Goal: Find specific page/section: Find specific page/section

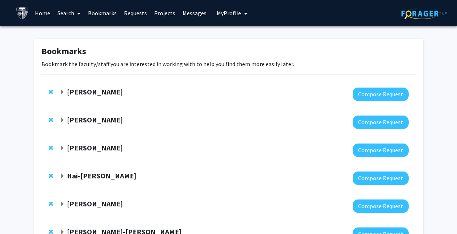
click at [68, 13] on link "Search" at bounding box center [69, 12] width 31 height 25
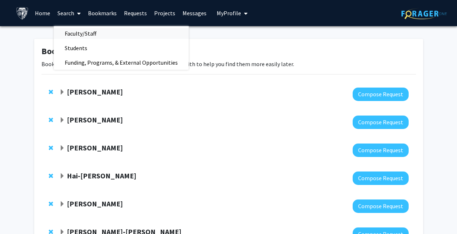
click at [75, 31] on span "Faculty/Staff" at bounding box center [80, 33] width 53 height 15
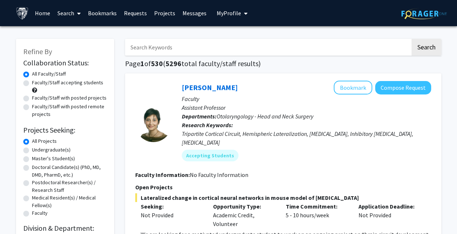
click at [150, 45] on input "Search Keywords" at bounding box center [267, 47] width 285 height 17
type input "[PERSON_NAME]"
click at [412, 39] on button "Search" at bounding box center [427, 47] width 30 height 17
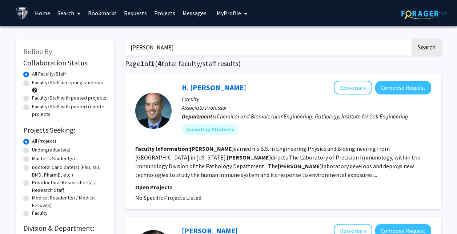
click at [104, 15] on link "Bookmarks" at bounding box center [102, 12] width 36 height 25
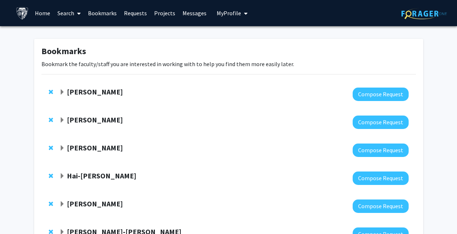
scroll to position [56, 0]
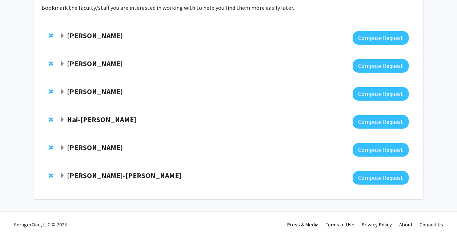
click at [95, 123] on strong "Hai-[PERSON_NAME]" at bounding box center [101, 119] width 69 height 9
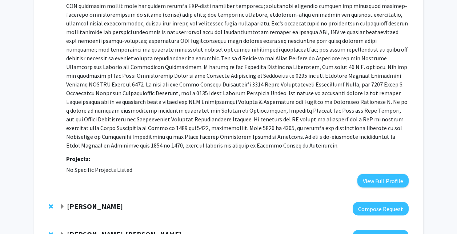
scroll to position [270, 0]
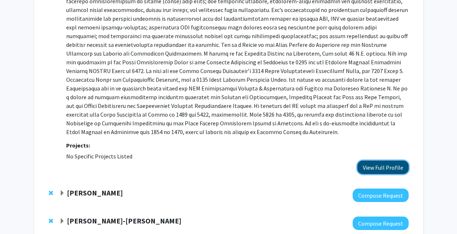
click at [370, 172] on button "View Full Profile" at bounding box center [382, 167] width 51 height 13
